Goal: Task Accomplishment & Management: Manage account settings

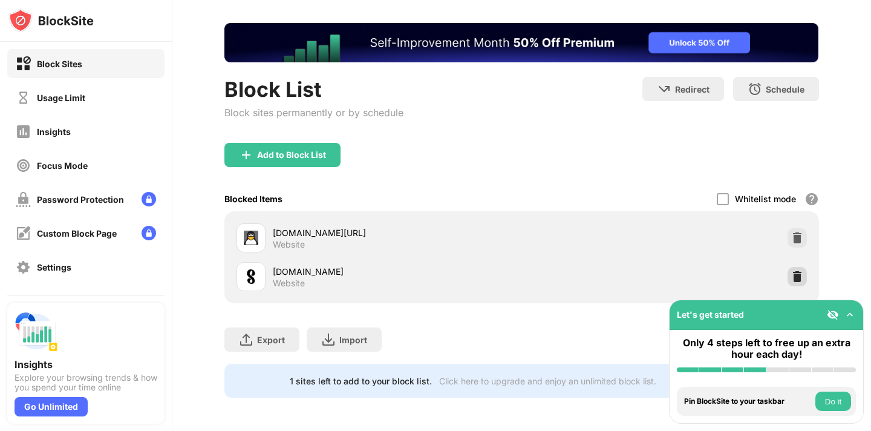
click at [801, 279] on img at bounding box center [798, 277] width 12 height 12
